Goal: Task Accomplishment & Management: Manage account settings

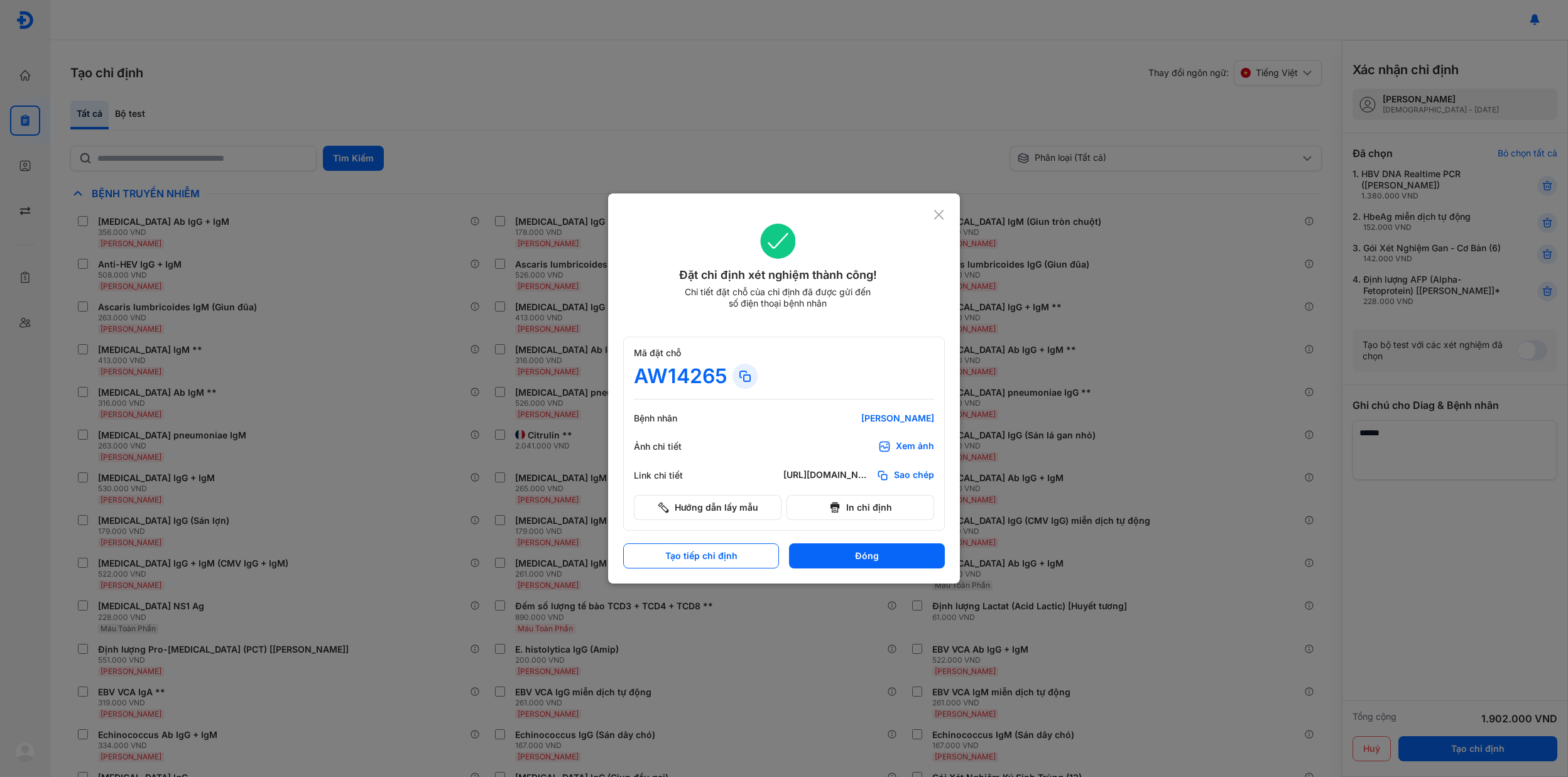
click at [933, 216] on icon at bounding box center [939, 215] width 12 height 13
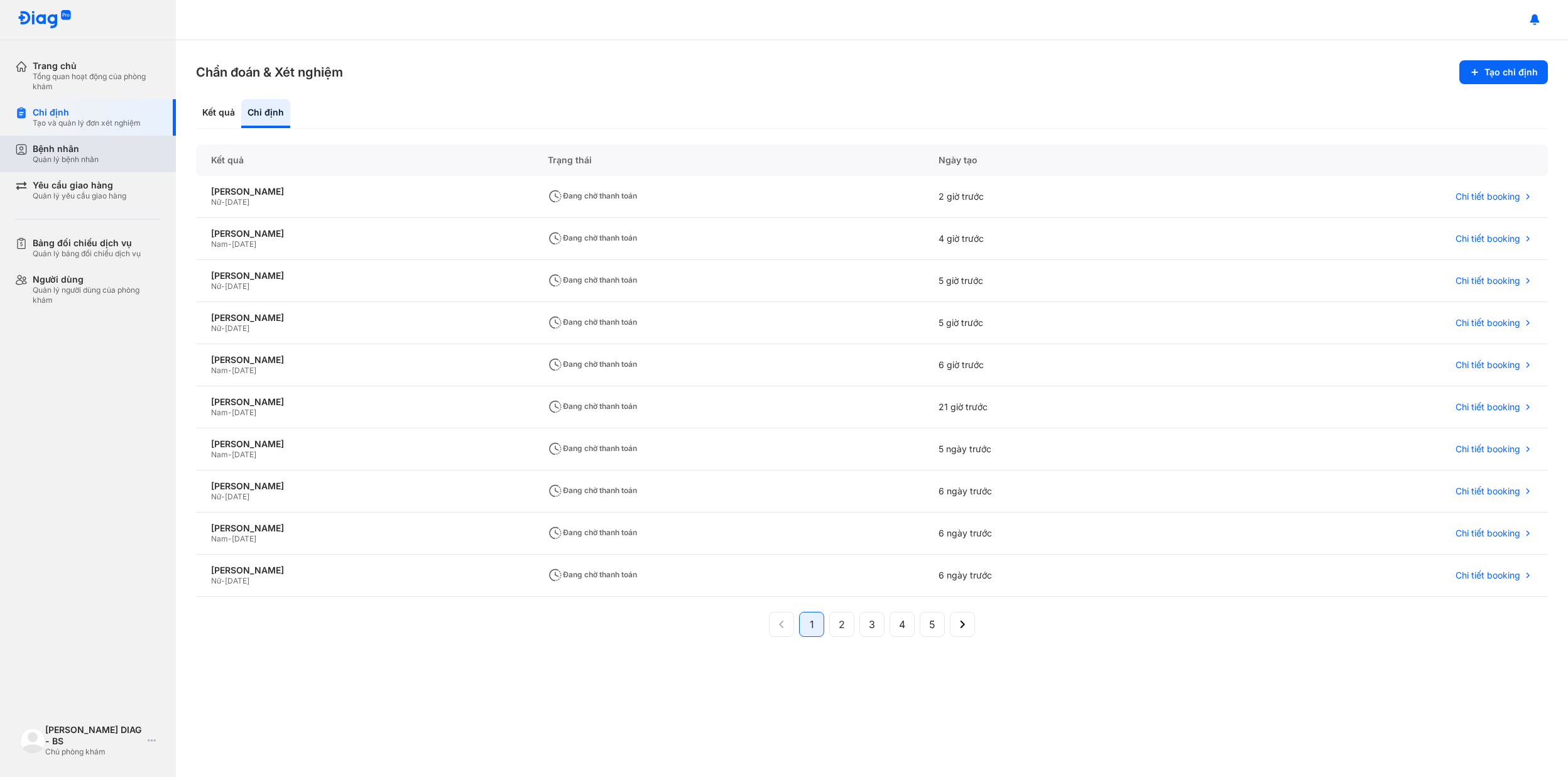
drag, startPoint x: 101, startPoint y: 164, endPoint x: 114, endPoint y: 166, distance: 13.2
click at [101, 164] on div "Bệnh nhân Quản lý bệnh nhân" at bounding box center [95, 154] width 161 height 36
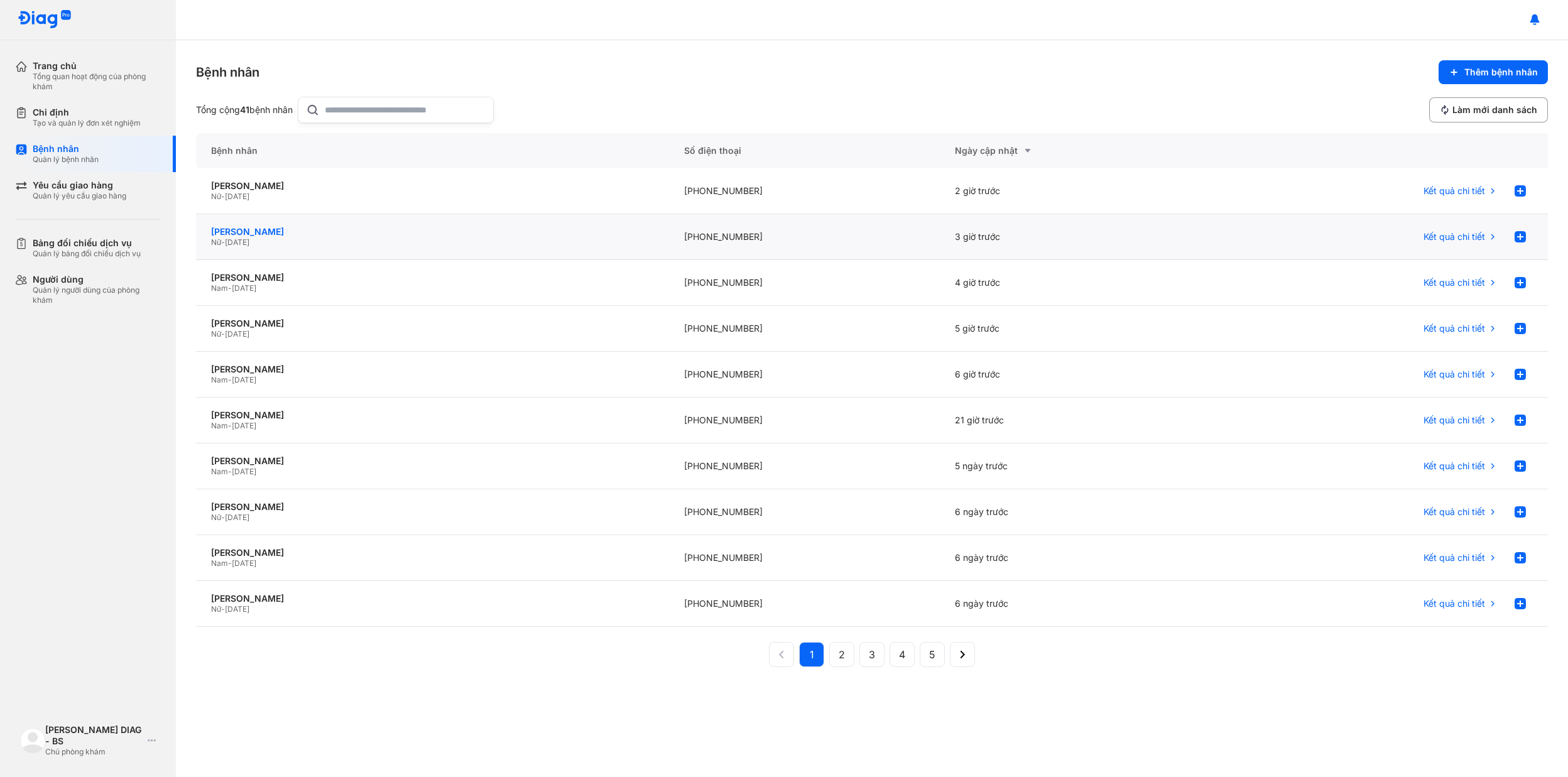
click at [259, 231] on div "[PERSON_NAME]" at bounding box center [433, 232] width 443 height 12
click at [124, 106] on div "Chỉ định Tạo và quản lý đơn xét nghiệm" at bounding box center [95, 117] width 161 height 36
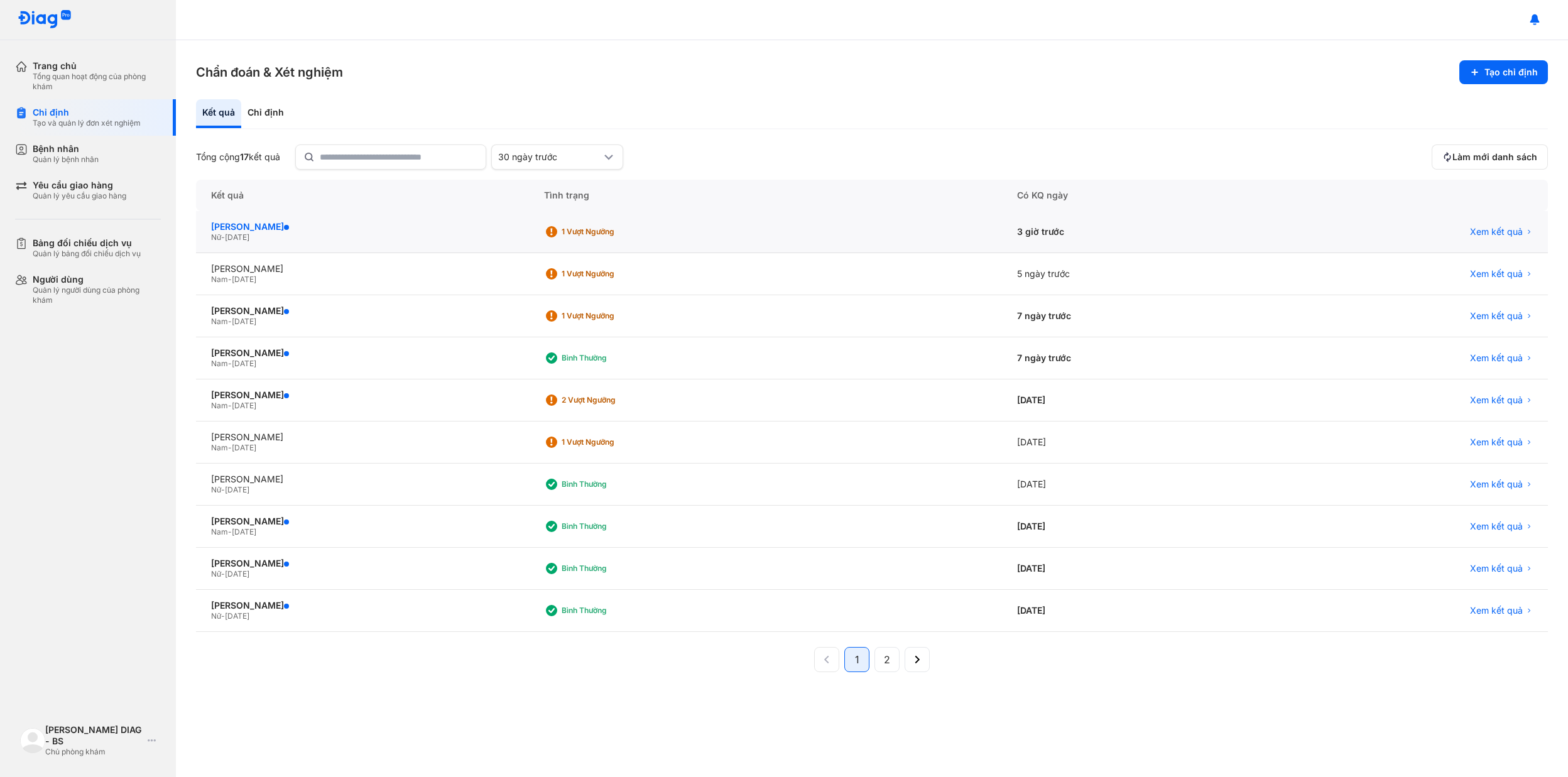
click at [285, 225] on span at bounding box center [286, 227] width 5 height 5
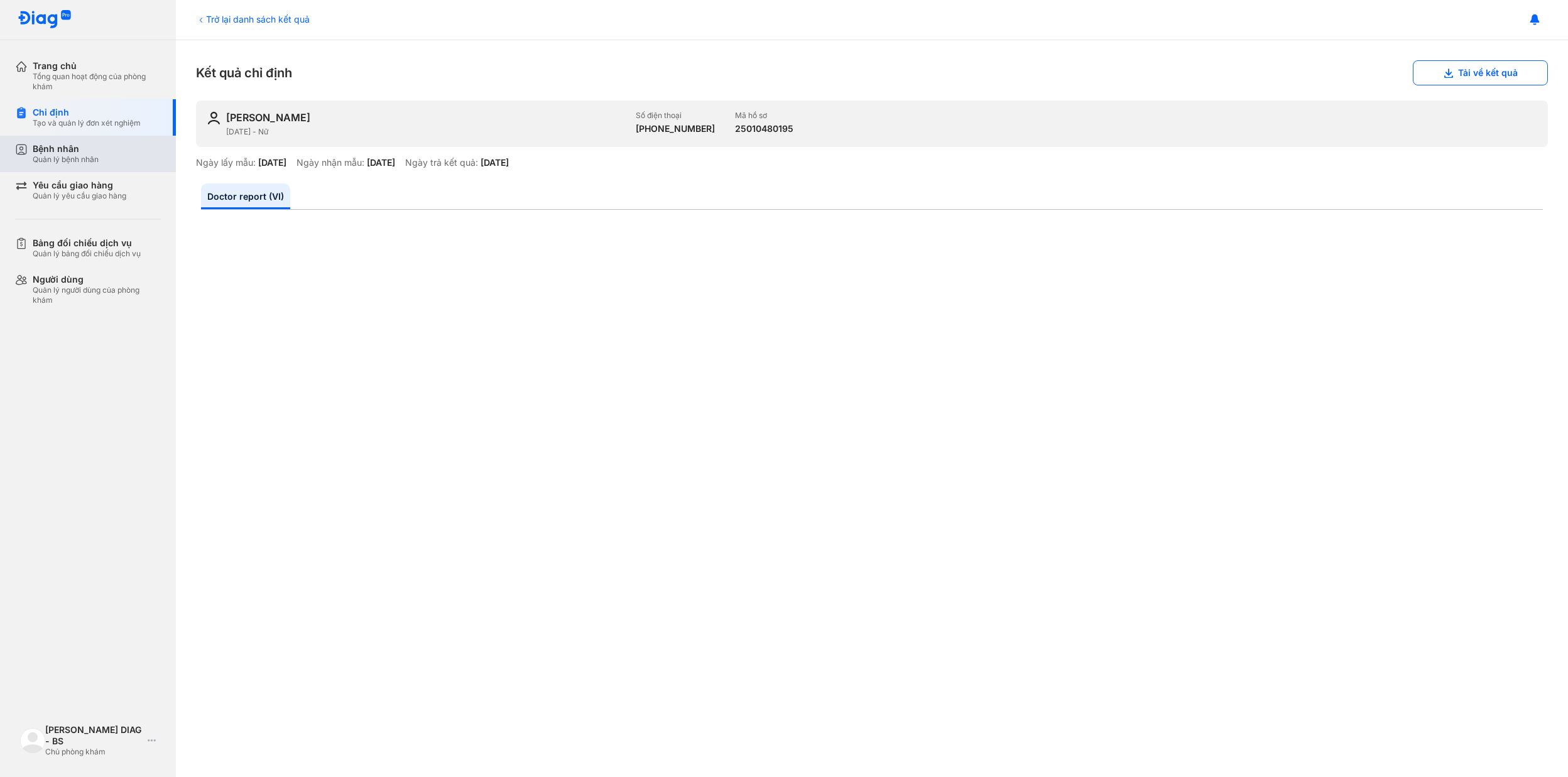
click at [122, 163] on div "Bệnh nhân Quản lý bệnh nhân" at bounding box center [97, 154] width 128 height 21
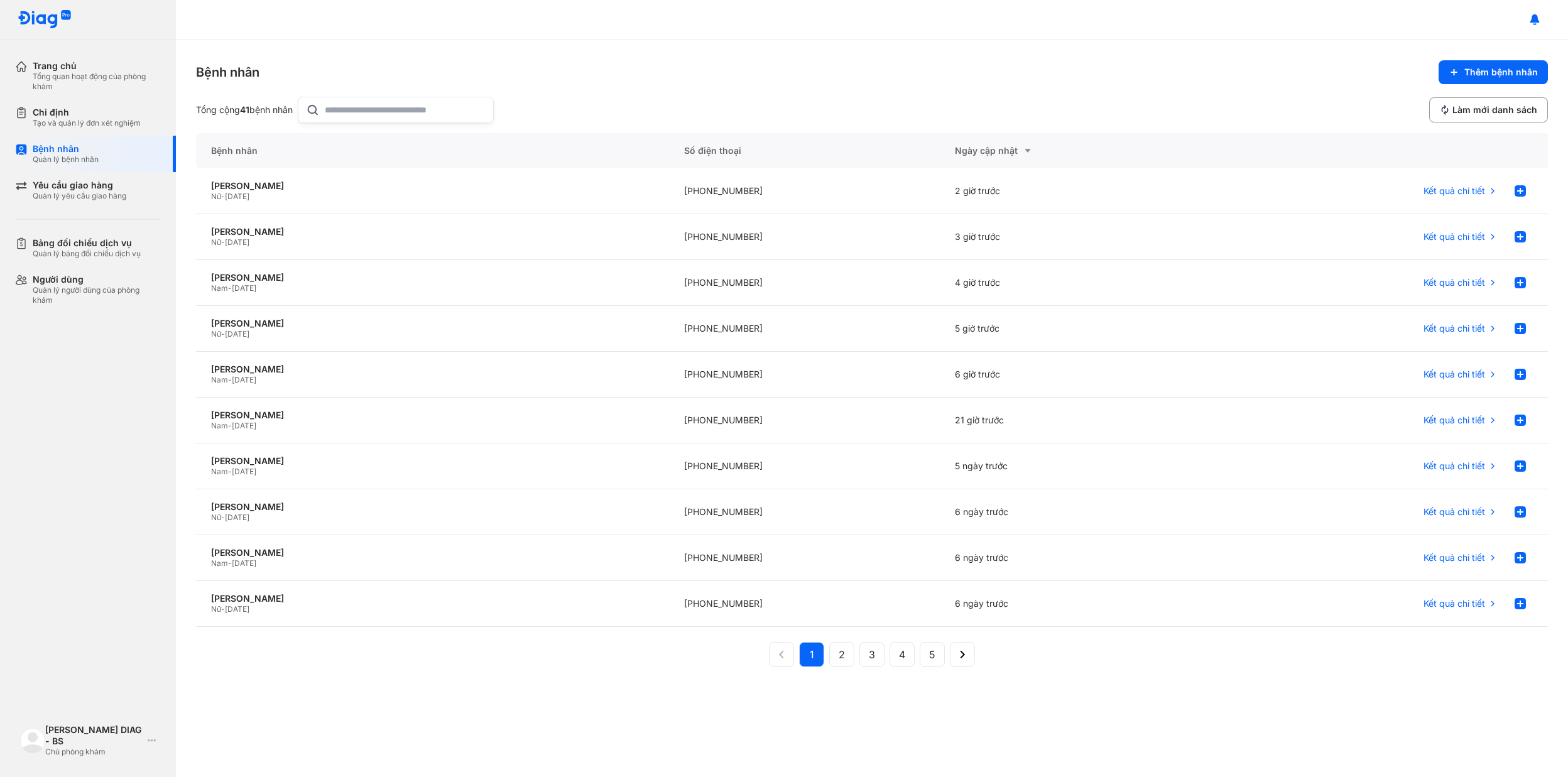
click at [421, 694] on div "Bệnh nhân Thêm bệnh nhân Tổng cộng 41 bệnh nhân Làm mới danh sách Bệnh nhân Số …" at bounding box center [872, 408] width 1392 height 737
